Goal: Use online tool/utility: Use online tool/utility

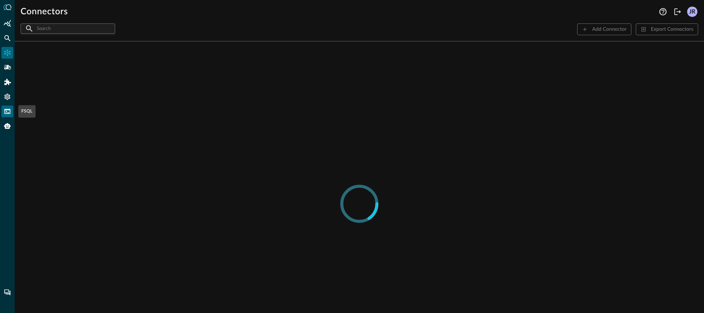
click at [10, 107] on div "FSQL" at bounding box center [7, 112] width 12 height 12
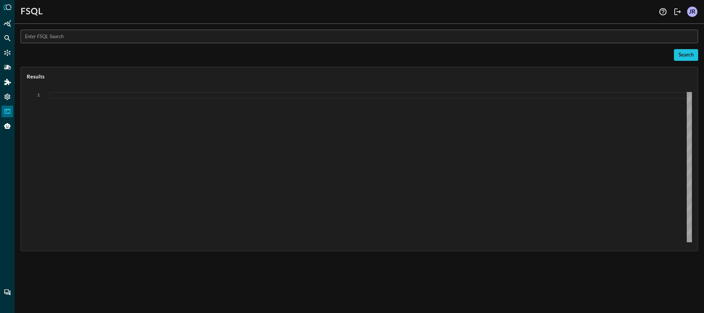
click at [169, 39] on input "text" at bounding box center [361, 37] width 673 height 14
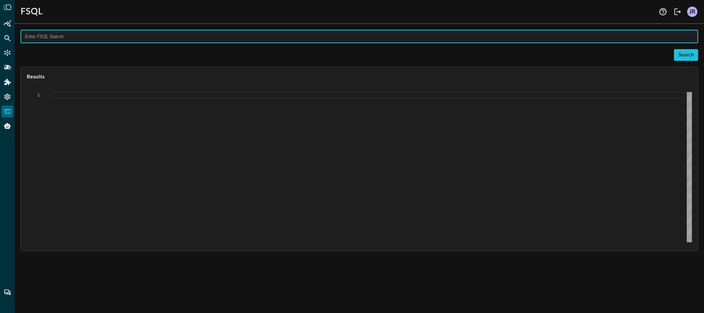
paste input "QUERY [URL][DOMAIN_NAME], api_activity.actor.user.uid, api_activity.actor.user.…"
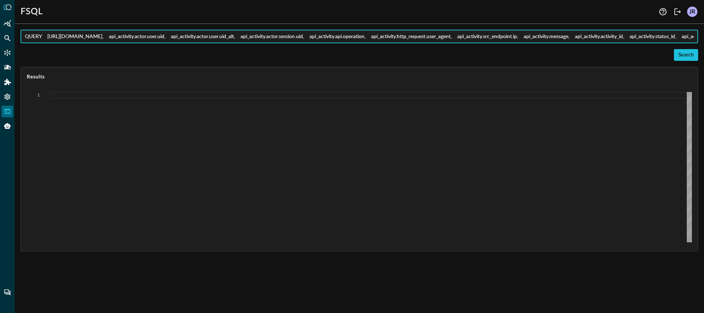
scroll to position [0, 371]
type input "QUERY [URL][DOMAIN_NAME], api_activity.actor.user.uid, api_activity.actor.user.…"
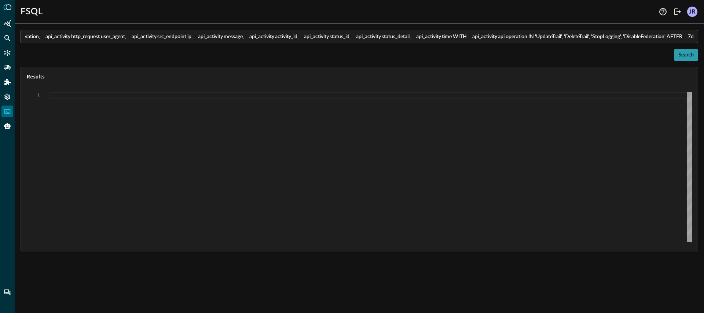
click at [685, 57] on button "Search" at bounding box center [686, 55] width 24 height 12
type textarea "{ "response": [ { "status": "connected" }, { "command": "QUERY" }, { "search_id…"
